Goal: Task Accomplishment & Management: Use online tool/utility

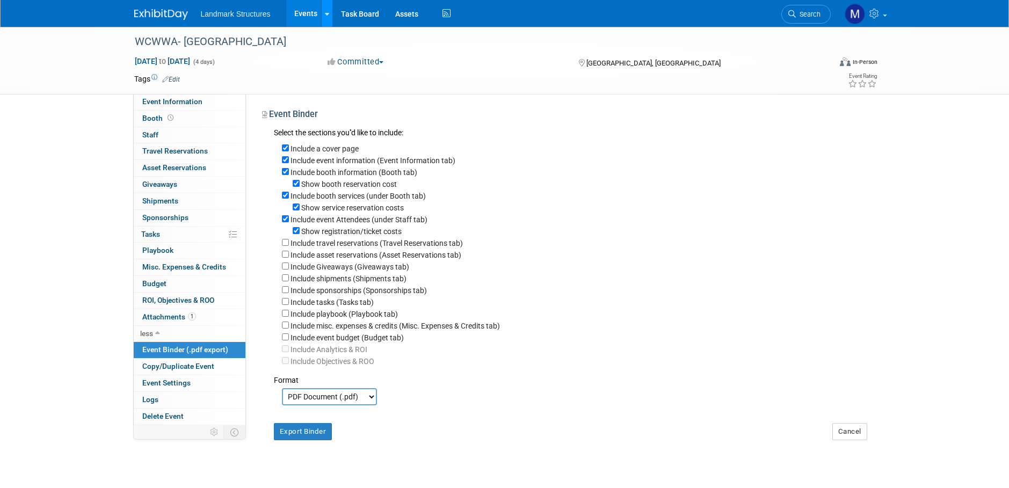
click at [325, 18] on div at bounding box center [327, 13] width 4 height 11
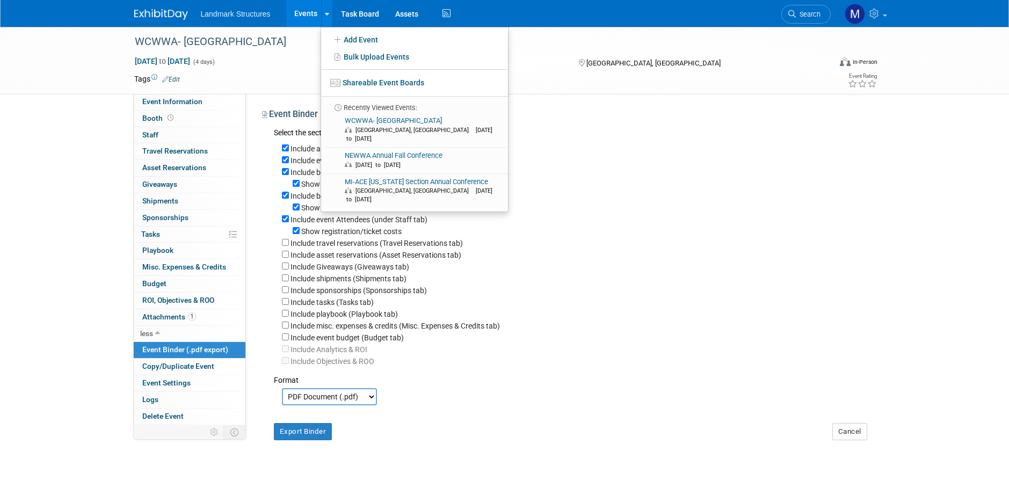
click at [312, 16] on link "Events" at bounding box center [305, 13] width 39 height 27
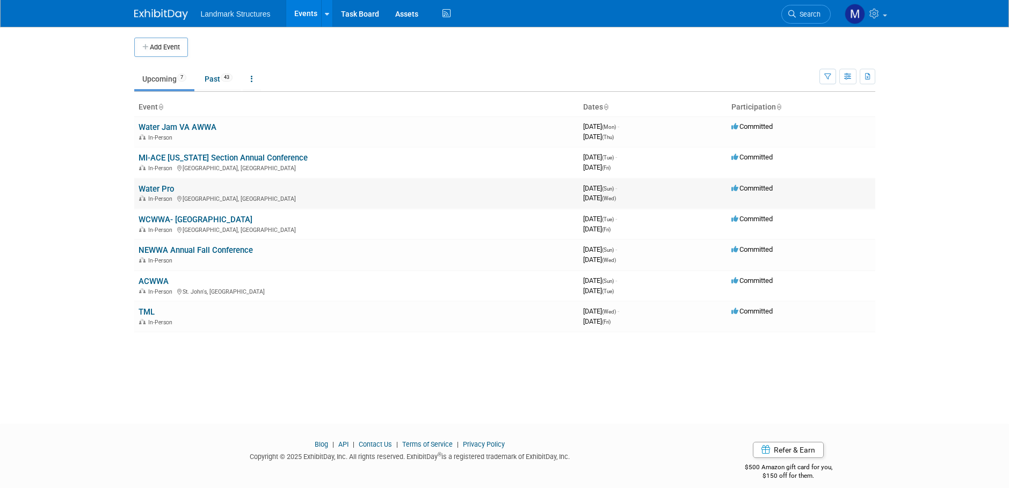
click at [163, 193] on link "Water Pro" at bounding box center [156, 189] width 35 height 10
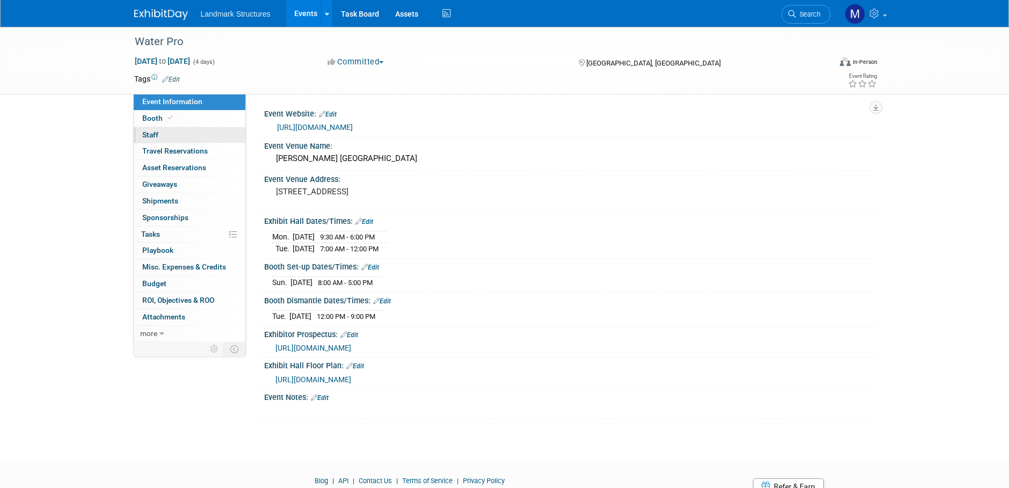
click at [170, 137] on link "0 Staff 0" at bounding box center [190, 135] width 112 height 16
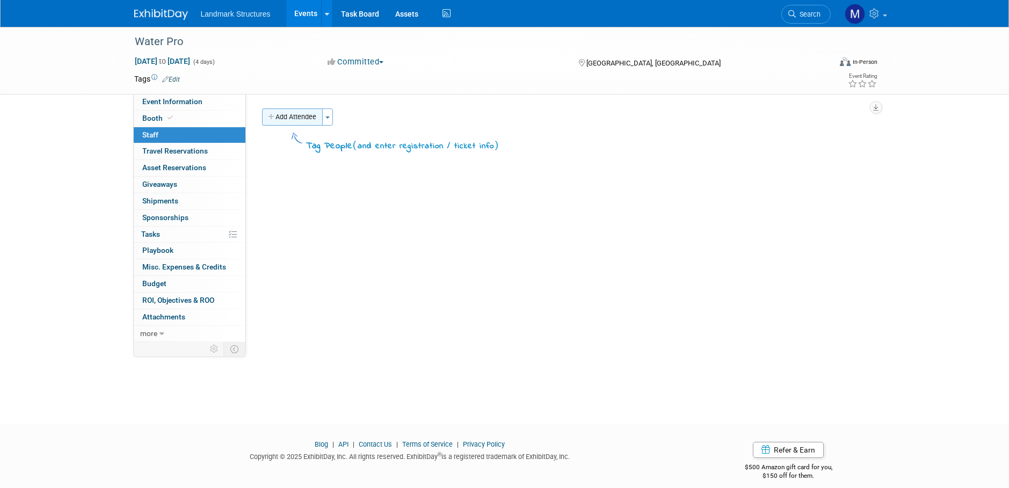
click at [308, 123] on button "Add Attendee" at bounding box center [292, 116] width 61 height 17
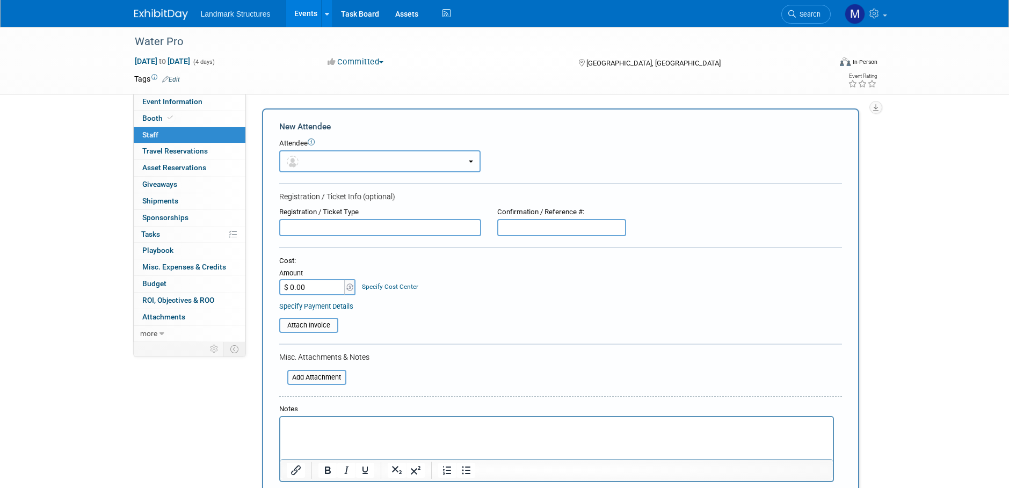
click at [325, 164] on button "button" at bounding box center [379, 161] width 201 height 22
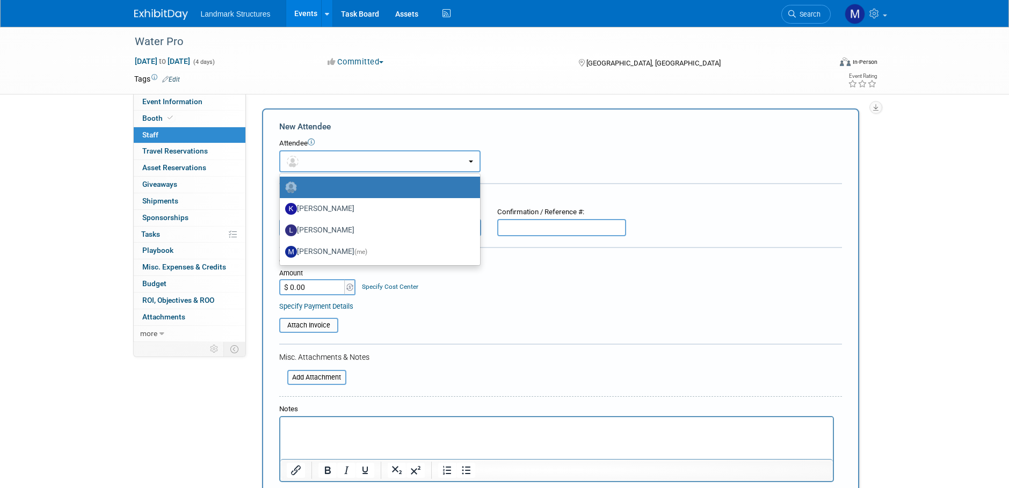
click at [326, 165] on button "button" at bounding box center [379, 161] width 201 height 22
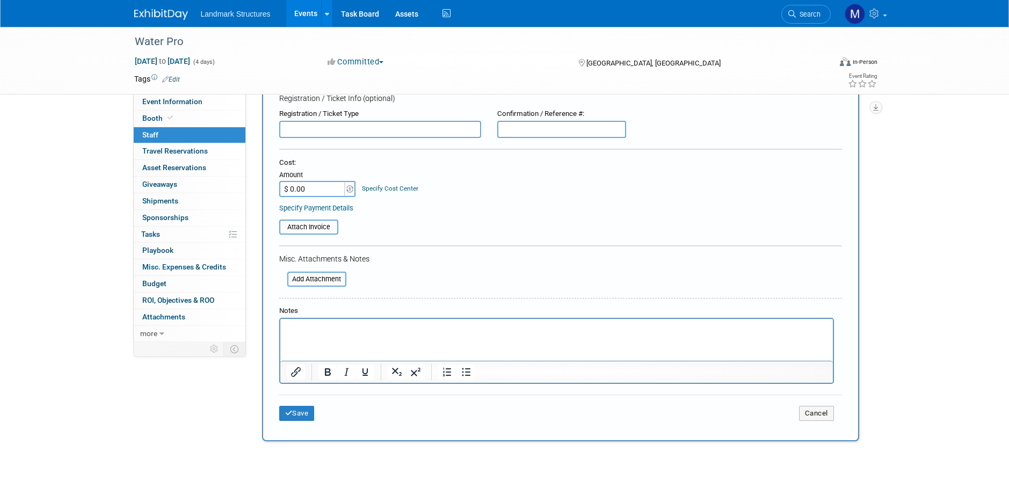
scroll to position [107, 0]
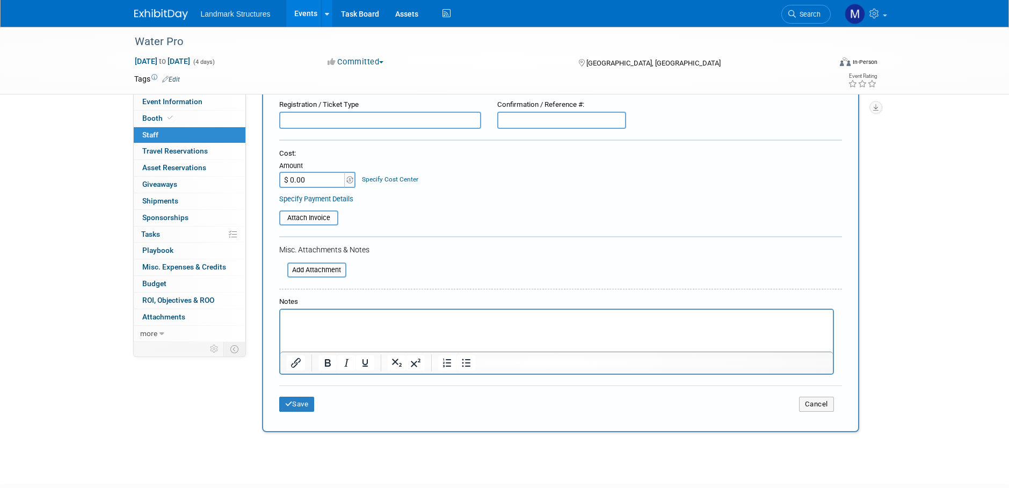
click at [302, 312] on html at bounding box center [556, 317] width 552 height 15
click at [308, 403] on button "Save" at bounding box center [296, 404] width 35 height 15
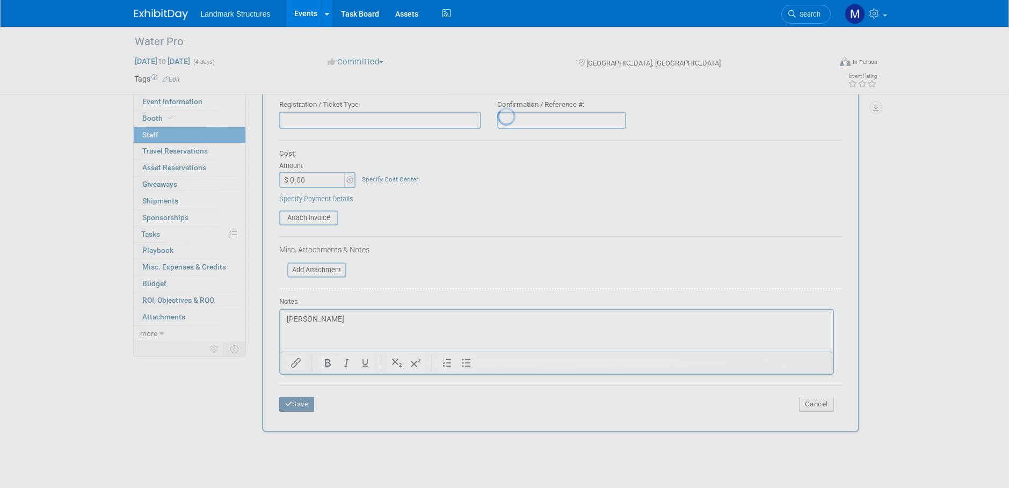
scroll to position [11, 0]
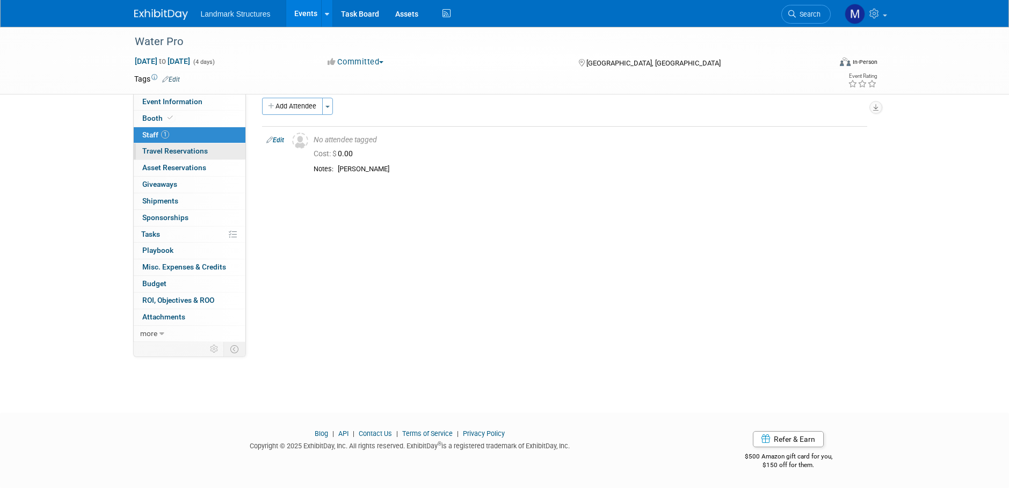
click at [170, 153] on span "Travel Reservations 0" at bounding box center [174, 151] width 65 height 9
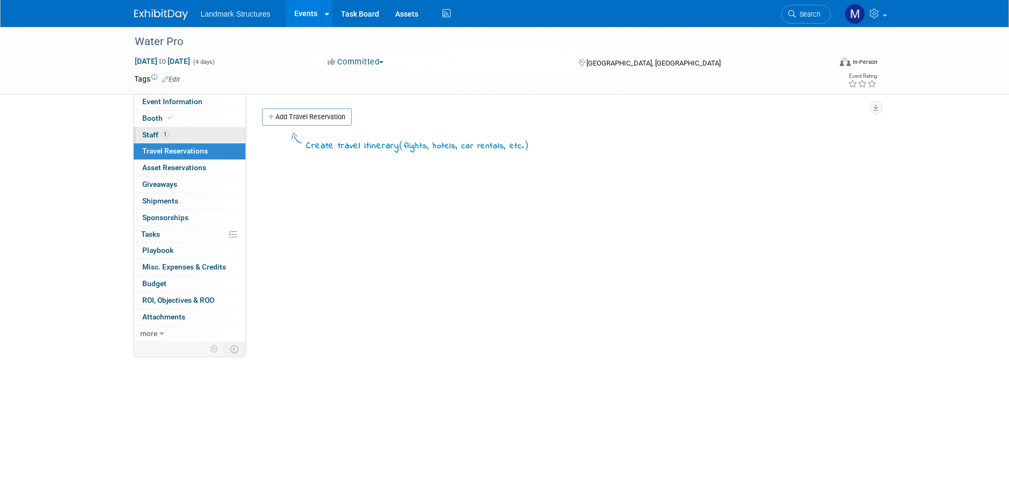
click at [186, 141] on link "1 Staff 1" at bounding box center [190, 135] width 112 height 16
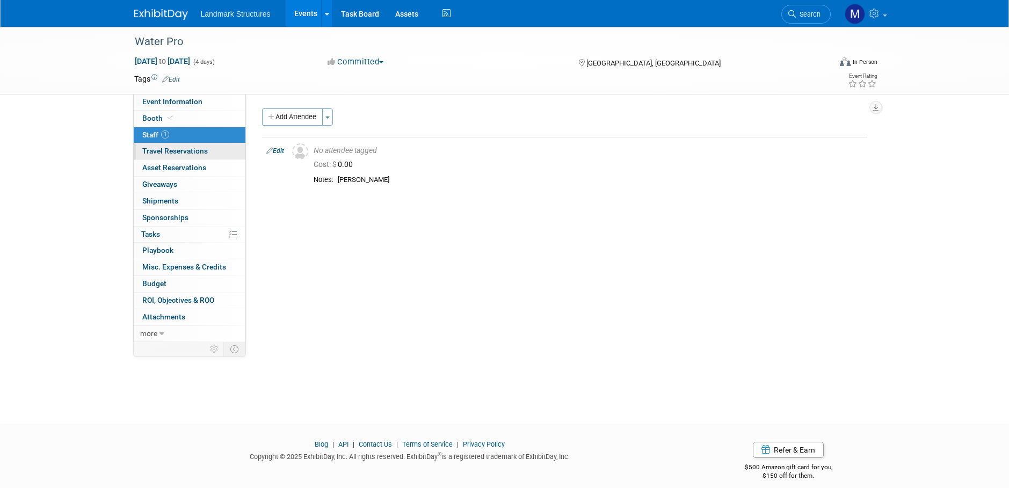
click at [170, 149] on span "Travel Reservations 0" at bounding box center [174, 151] width 65 height 9
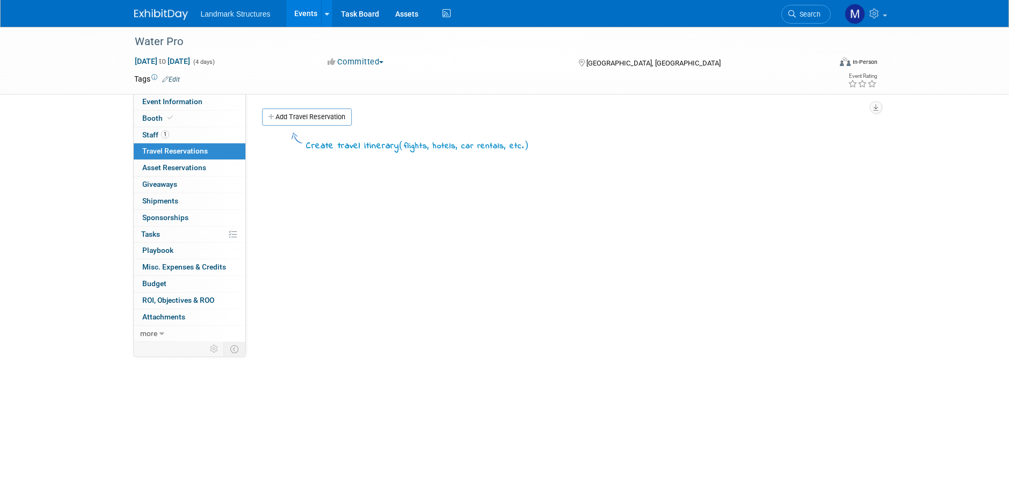
click at [176, 159] on link "0 Travel Reservations 0" at bounding box center [190, 151] width 112 height 16
click at [180, 171] on span "Asset Reservations 0" at bounding box center [174, 167] width 64 height 9
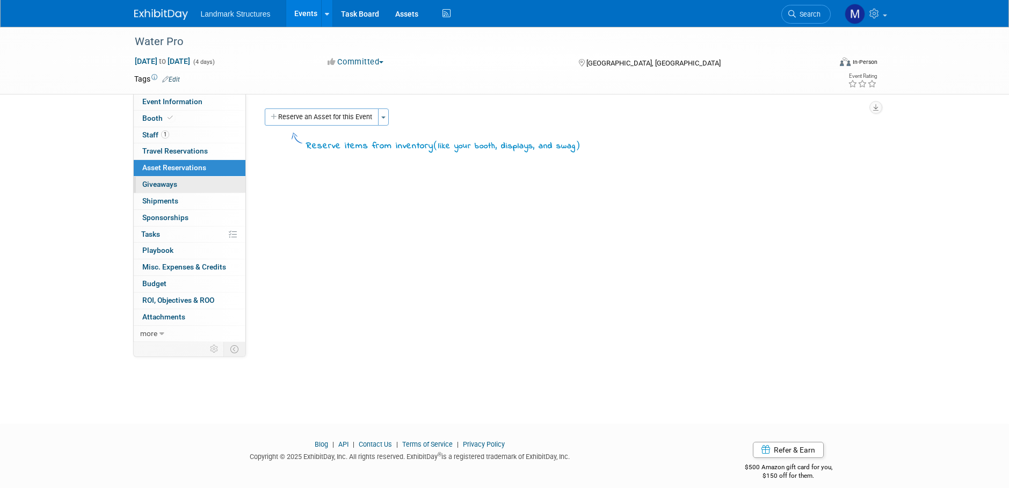
click at [181, 187] on link "0 Giveaways 0" at bounding box center [190, 185] width 112 height 16
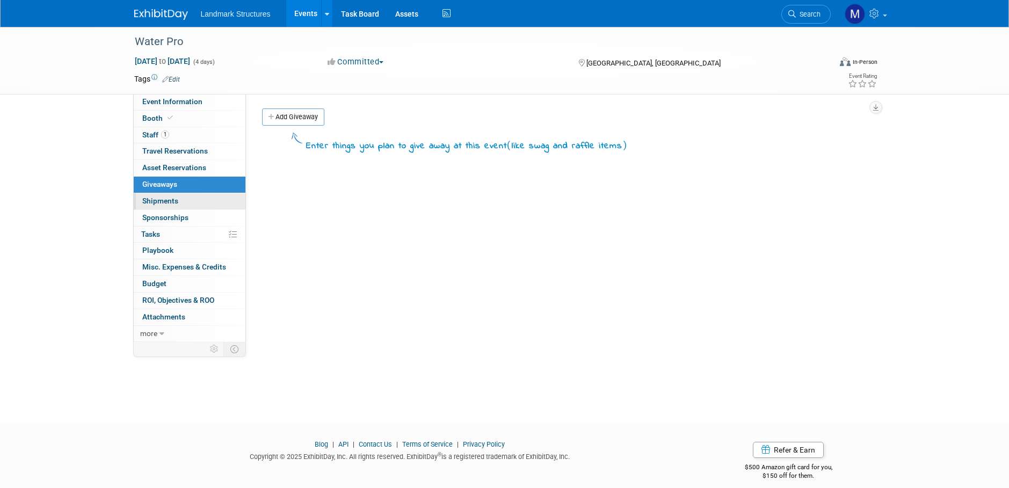
click at [190, 199] on link "0 Shipments 0" at bounding box center [190, 201] width 112 height 16
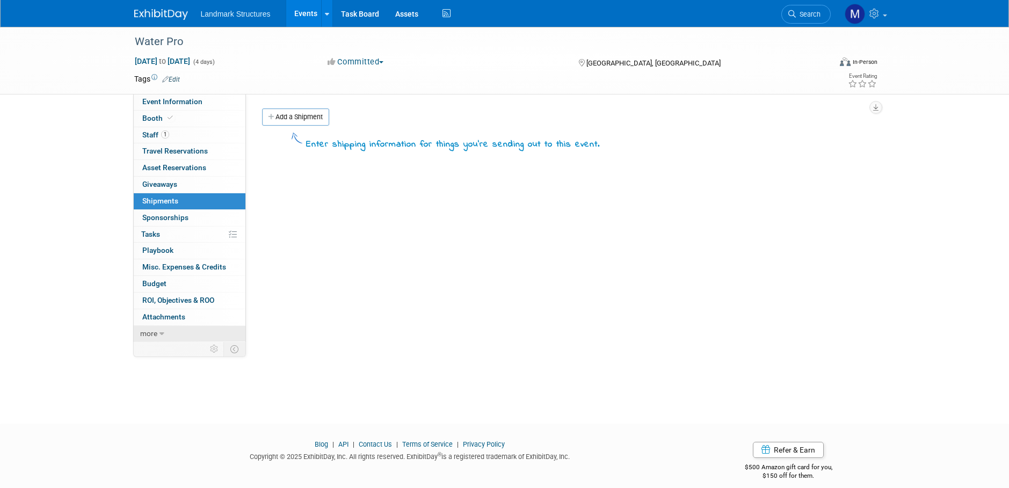
click at [168, 329] on link "more" at bounding box center [190, 334] width 112 height 16
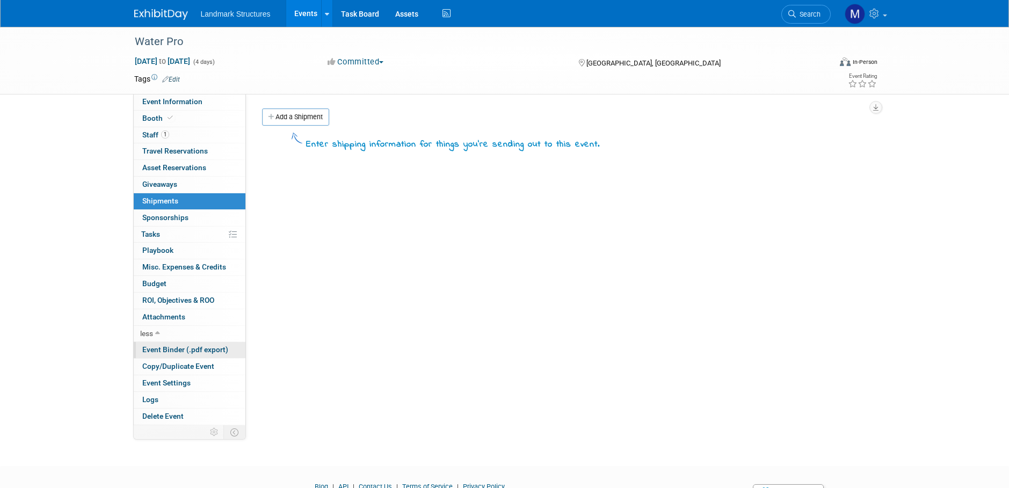
click at [176, 352] on span "Event Binder (.pdf export)" at bounding box center [185, 349] width 86 height 9
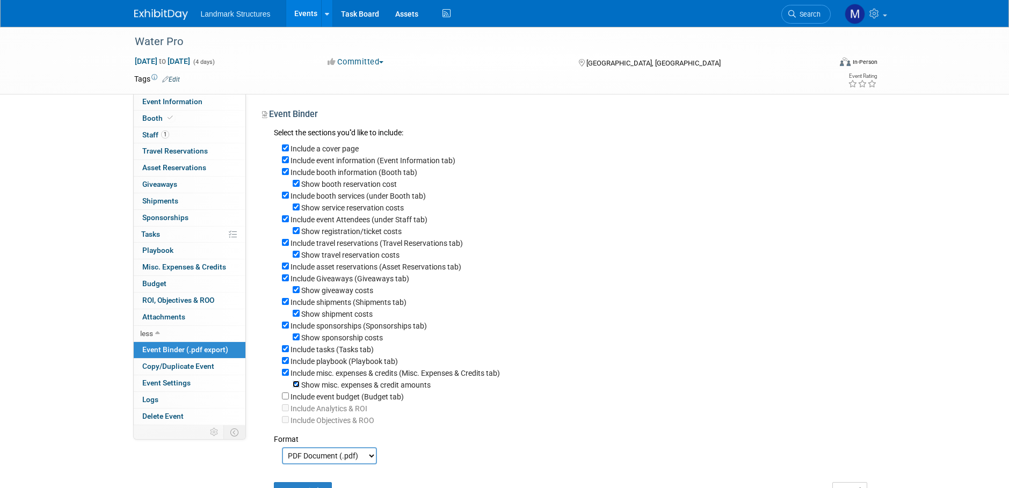
click at [296, 388] on input "Show misc. expenses & credit amounts" at bounding box center [296, 384] width 7 height 7
checkbox input "false"
click at [283, 378] on div "Include misc. expenses & credits (Misc. Expenses & Credits tab)" at bounding box center [574, 373] width 585 height 12
click at [283, 377] on div "Include misc. expenses & credits (Misc. Expenses & Credits tab)" at bounding box center [574, 373] width 585 height 12
click at [286, 367] on div "Include playbook (Playbook tab)" at bounding box center [574, 361] width 585 height 12
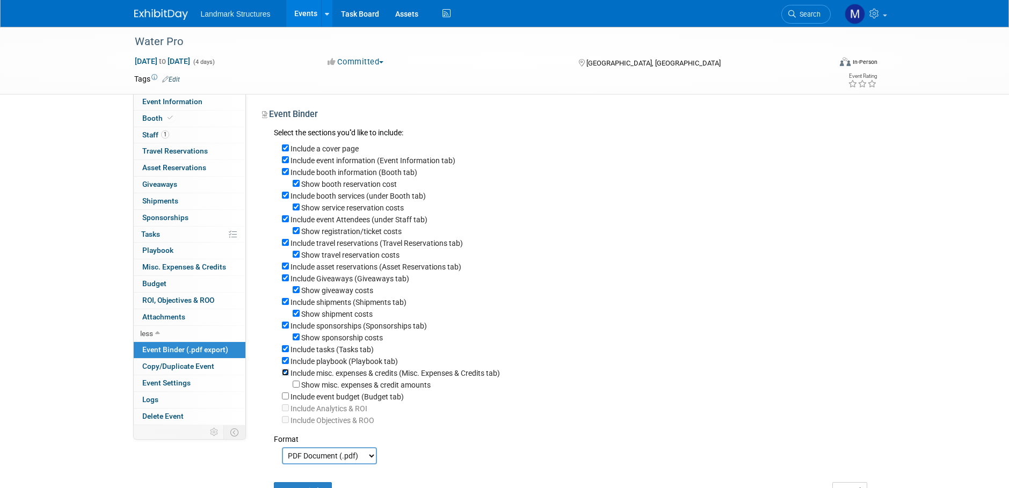
click at [286, 376] on input "Include misc. expenses & credits (Misc. Expenses & Credits tab)" at bounding box center [285, 372] width 7 height 7
checkbox input "false"
click at [285, 364] on input "Include playbook (Playbook tab)" at bounding box center [285, 360] width 7 height 7
checkbox input "false"
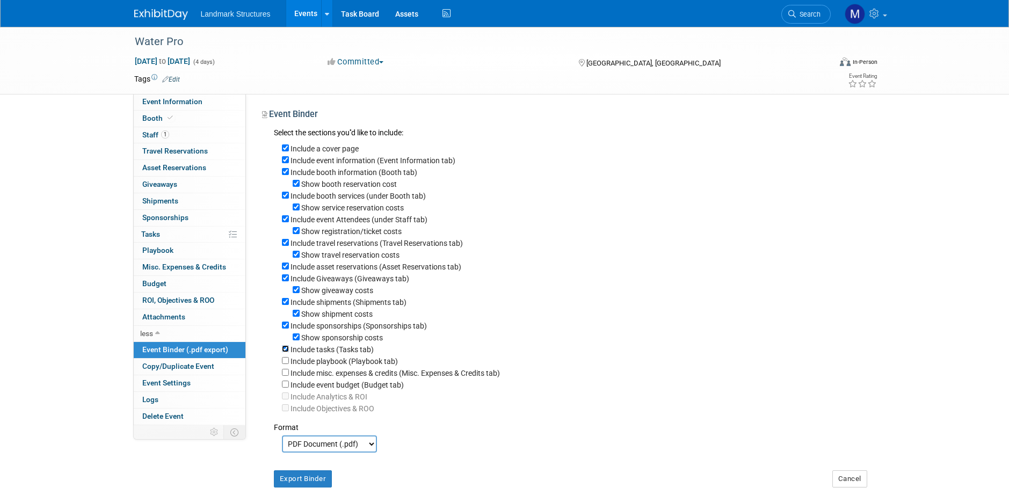
click at [286, 352] on input "Include tasks (Tasks tab)" at bounding box center [285, 348] width 7 height 7
checkbox input "false"
click at [294, 340] on input "Show sponsorship costs" at bounding box center [296, 336] width 7 height 7
checkbox input "false"
click at [282, 329] on input "Include sponsorships (Sponsorships tab)" at bounding box center [285, 325] width 7 height 7
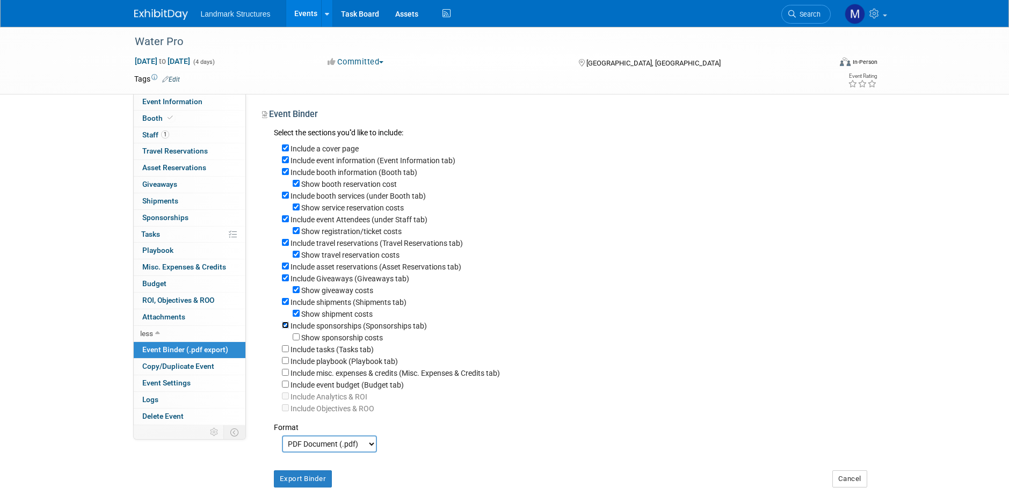
checkbox input "false"
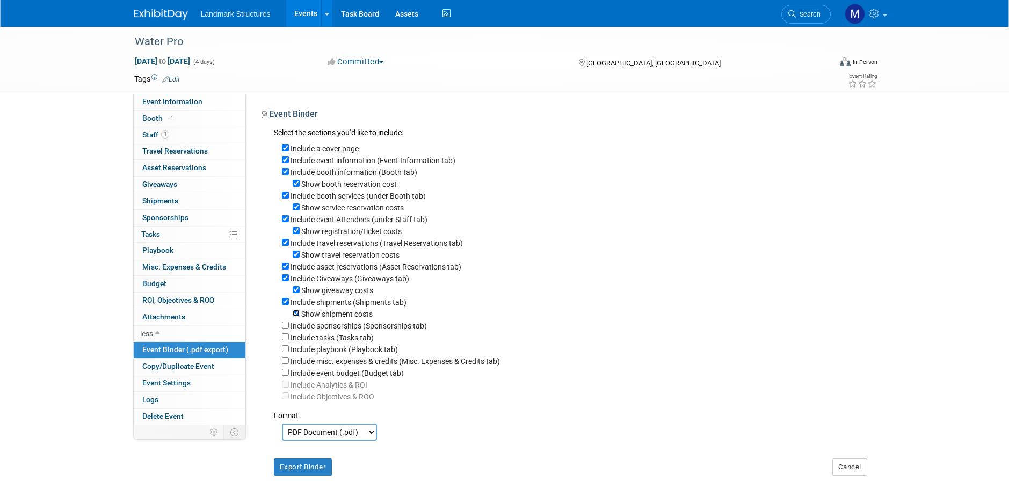
click at [296, 317] on input "Show shipment costs" at bounding box center [296, 313] width 7 height 7
checkbox input "false"
click at [287, 305] on input "Include shipments (Shipments tab)" at bounding box center [285, 301] width 7 height 7
checkbox input "false"
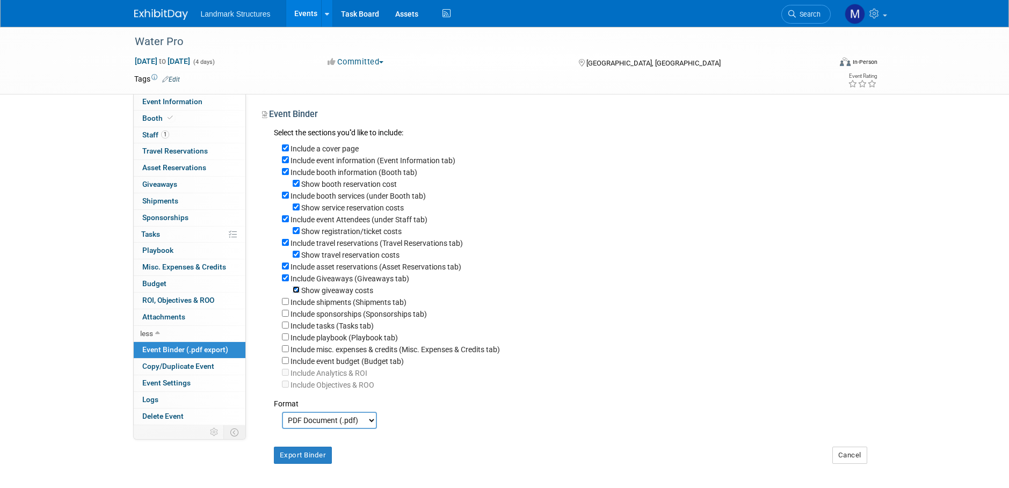
click at [294, 293] on input "Show giveaway costs" at bounding box center [296, 289] width 7 height 7
checkbox input "false"
click at [285, 281] on input "Include Giveaways (Giveaways tab)" at bounding box center [285, 277] width 7 height 7
checkbox input "false"
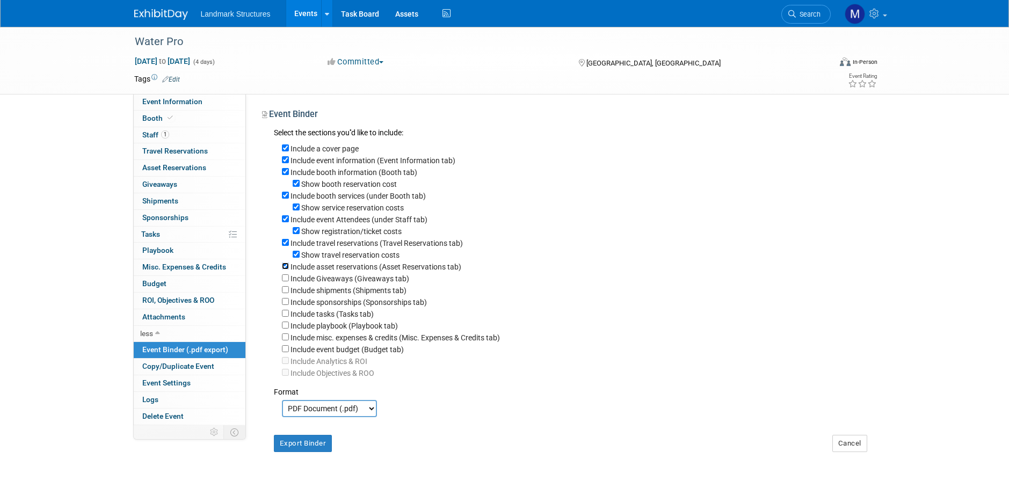
click at [286, 269] on input "Include asset reservations (Asset Reservations tab)" at bounding box center [285, 266] width 7 height 7
checkbox input "false"
click at [295, 257] on input "Show travel reservation costs" at bounding box center [296, 254] width 7 height 7
checkbox input "false"
click at [279, 248] on div "Include a cover page Include event information (Event Information tab) Include …" at bounding box center [570, 259] width 593 height 239
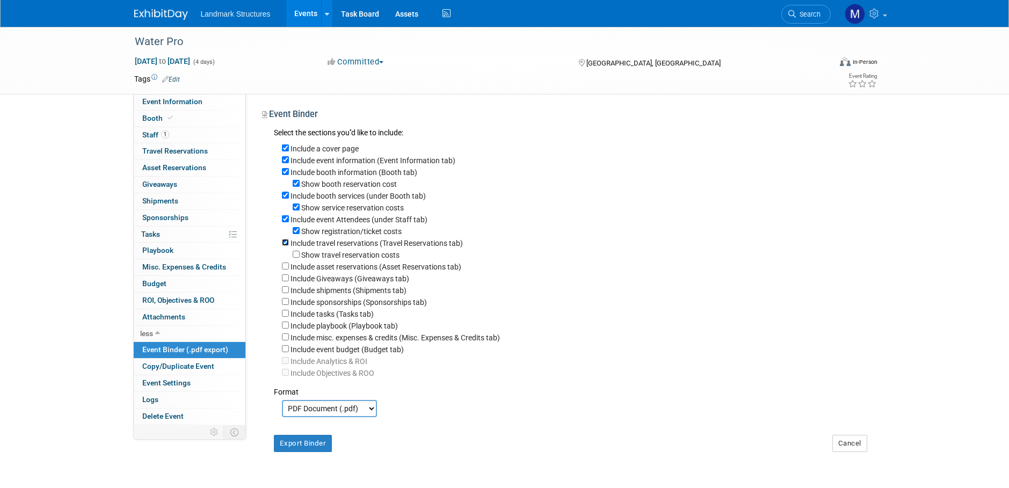
click at [282, 246] on input "Include travel reservations (Travel Reservations tab)" at bounding box center [285, 242] width 7 height 7
checkbox input "false"
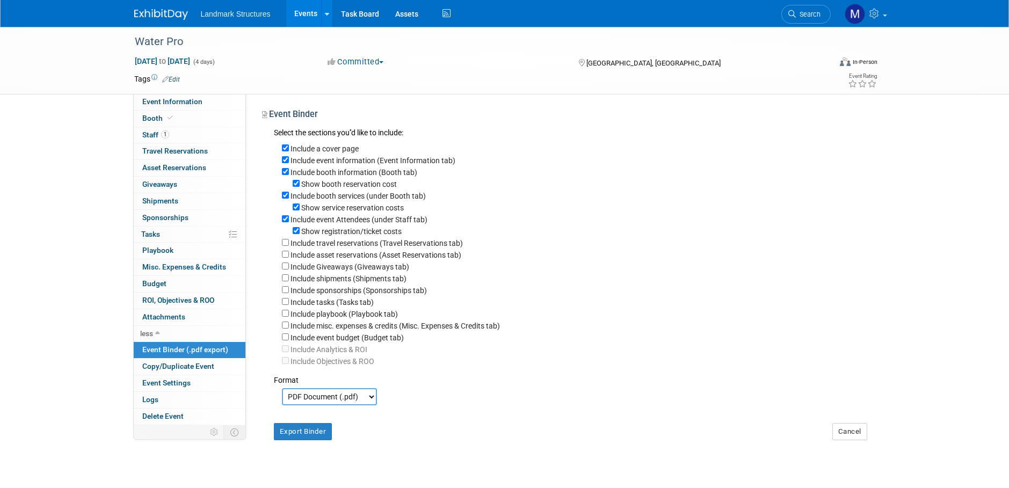
click at [301, 234] on div "Show registration/ticket costs" at bounding box center [574, 231] width 585 height 12
click at [300, 234] on div "Show registration/ticket costs" at bounding box center [574, 231] width 585 height 12
click at [296, 234] on input "Show registration/ticket costs" at bounding box center [296, 230] width 7 height 7
checkbox input "false"
click at [301, 440] on button "Export Binder" at bounding box center [303, 431] width 59 height 17
